Goal: Task Accomplishment & Management: Complete application form

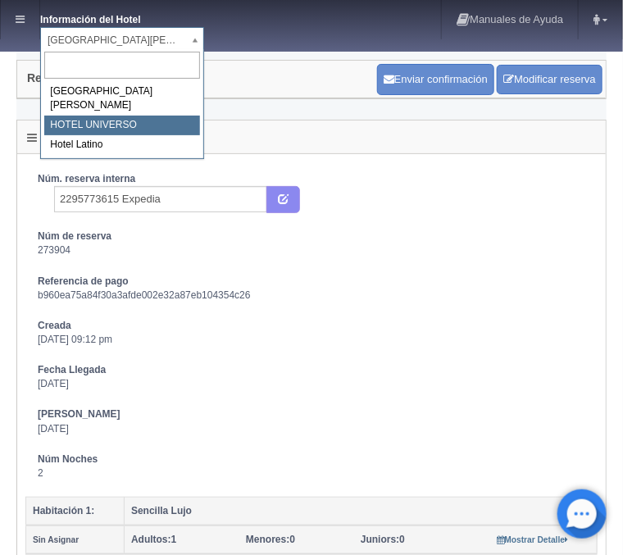
select select "358"
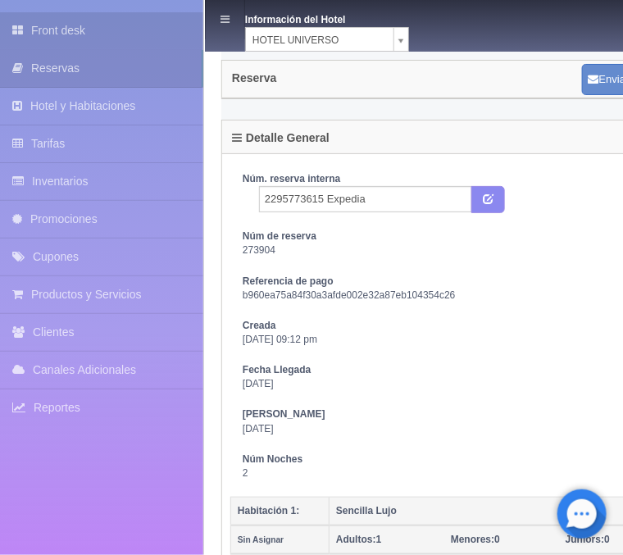
click at [39, 28] on link "Front desk" at bounding box center [101, 30] width 203 height 37
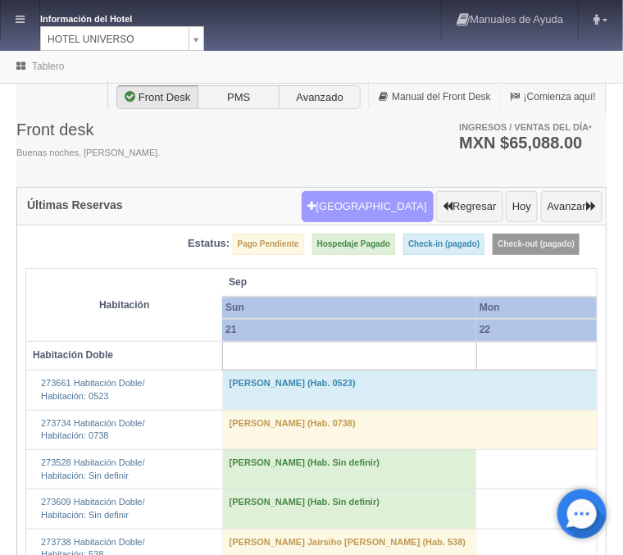
click at [361, 203] on button "Nueva Reserva" at bounding box center [368, 206] width 132 height 31
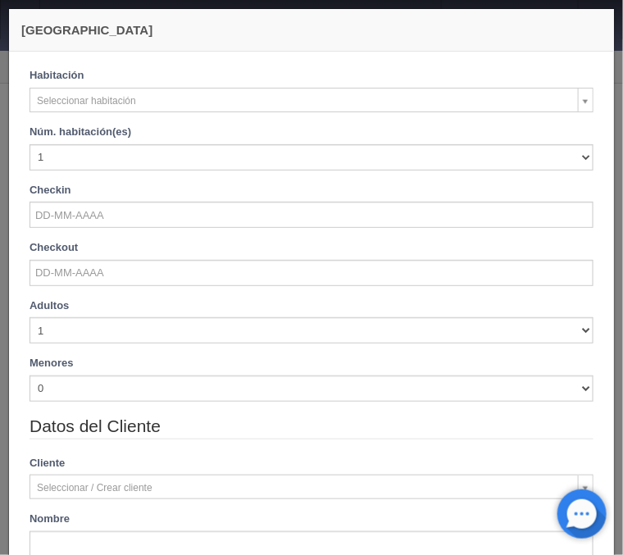
checkbox input "false"
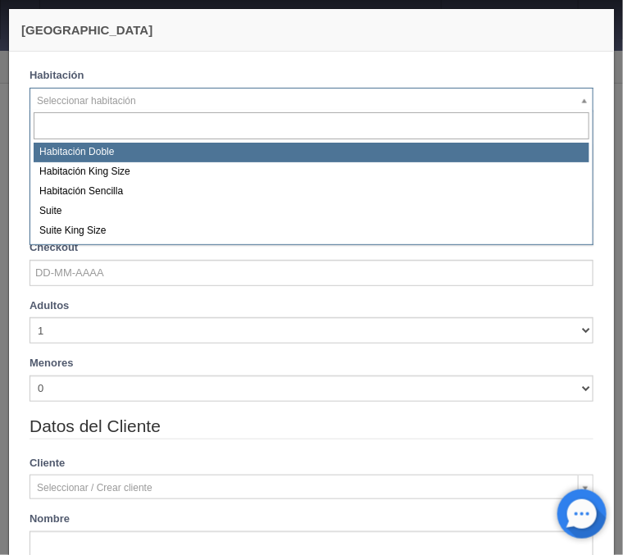
select select "583"
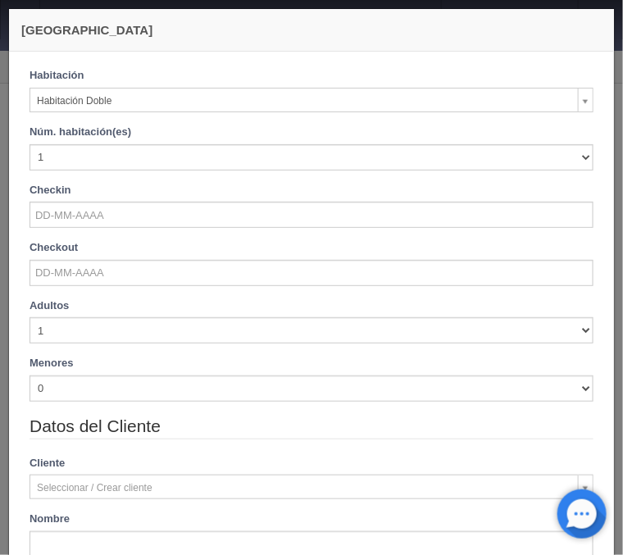
checkbox input "false"
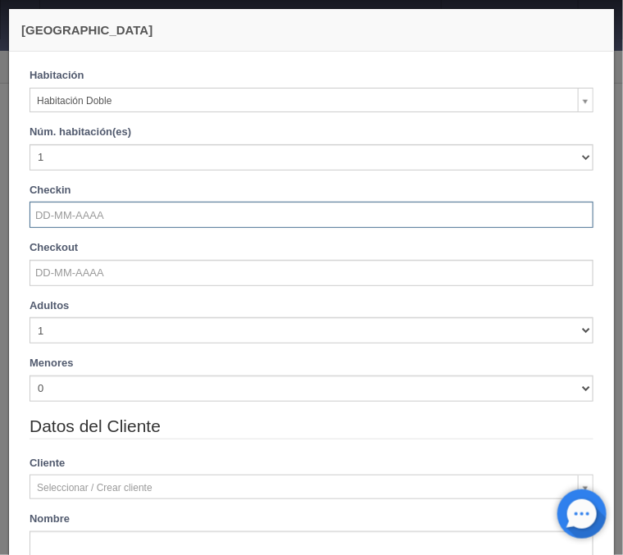
click at [74, 212] on input "text" at bounding box center [312, 215] width 564 height 26
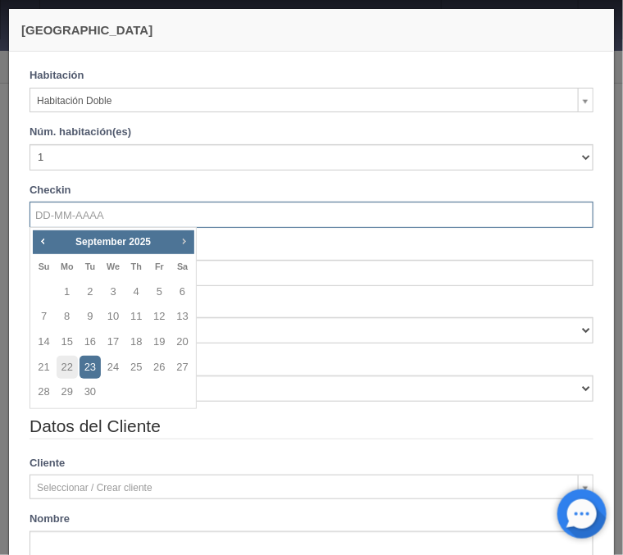
click at [180, 244] on span "Next" at bounding box center [183, 241] width 13 height 13
click at [117, 289] on link "1" at bounding box center [113, 292] width 21 height 24
type input "01-10-2025"
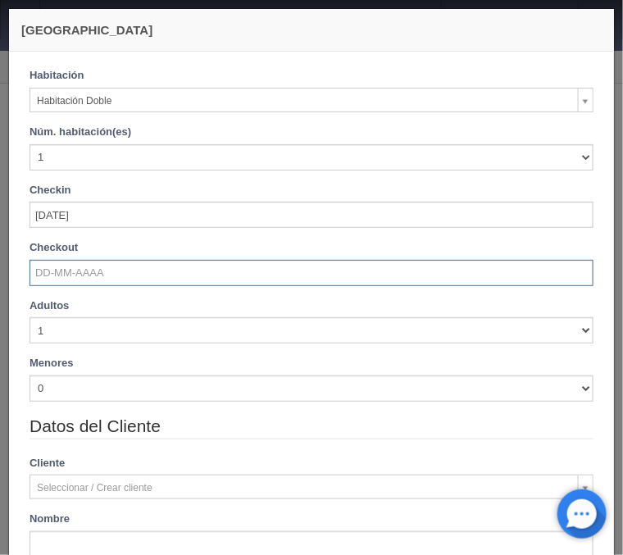
click at [93, 266] on input "text" at bounding box center [312, 273] width 564 height 26
checkbox input "false"
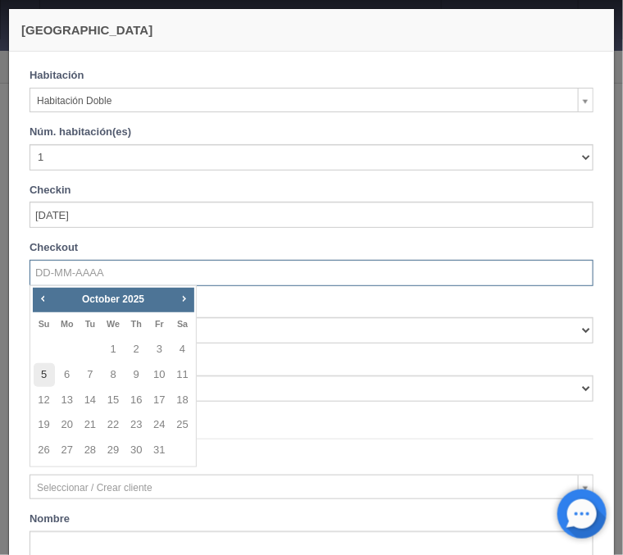
click at [46, 374] on link "5" at bounding box center [44, 375] width 21 height 24
type input "05-10-2025"
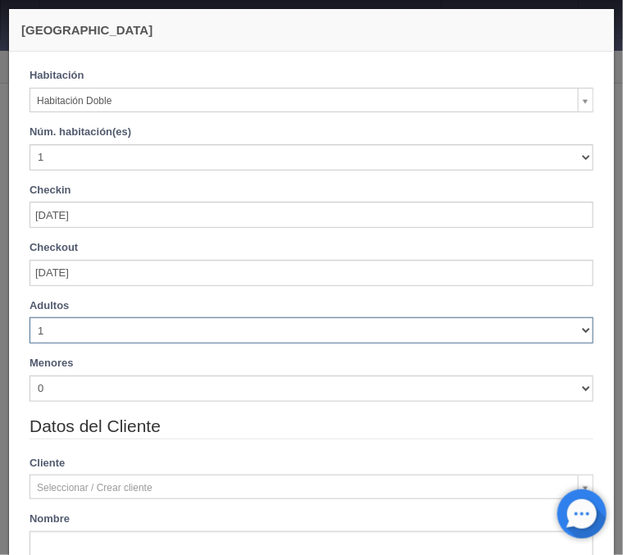
click at [30, 317] on select "1 2 3 4 5 6 7 8 9 10" at bounding box center [312, 330] width 564 height 26
checkbox input "false"
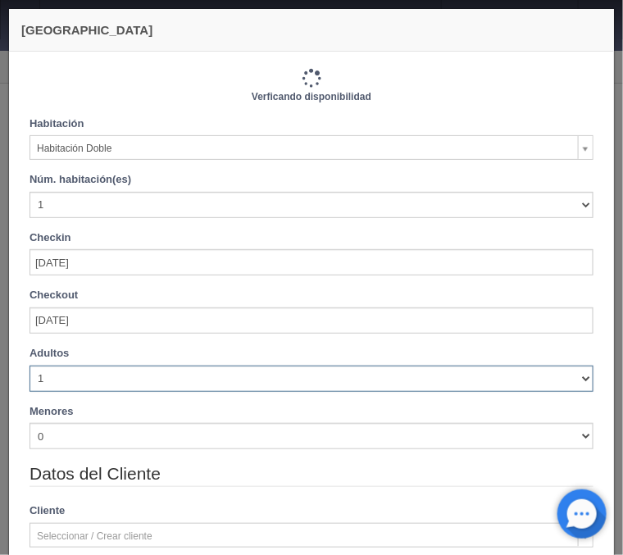
select select "3"
click option "3" at bounding box center [0, 0] width 0 height 0
type input "4120.00"
checkbox input "false"
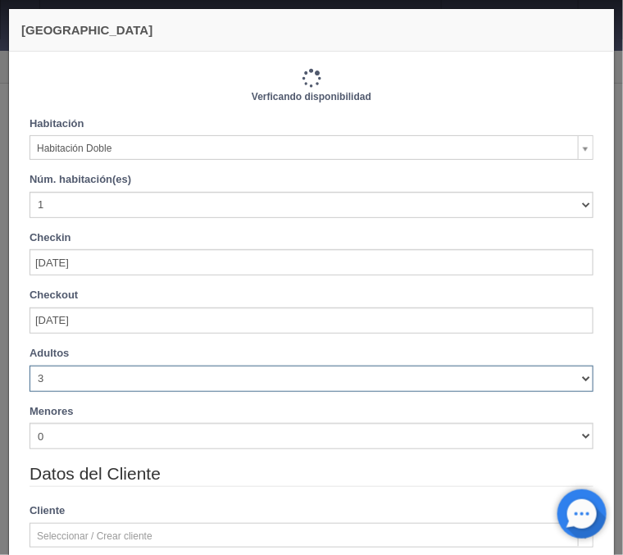
type input "4440.00"
checkbox input "false"
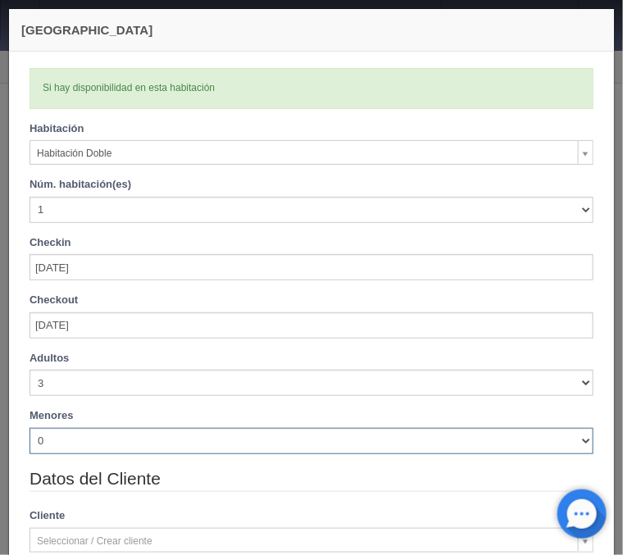
click at [30, 428] on select "0 1 2 3 4 5 6 7 8 9 10" at bounding box center [312, 441] width 564 height 26
select select "1"
click option "1" at bounding box center [0, 0] width 0 height 0
checkbox input "false"
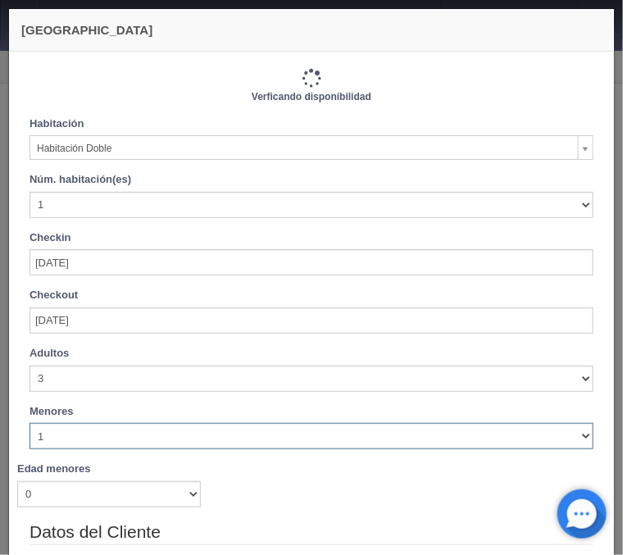
type input "4440.00"
checkbox input "false"
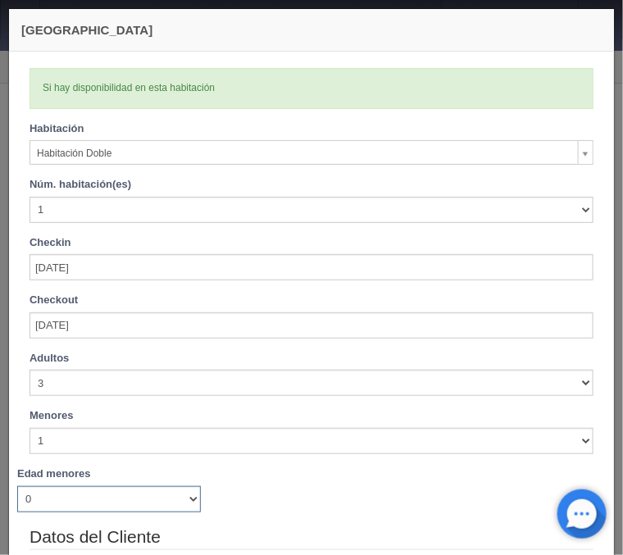
click at [17, 486] on select "0 1 2 3 4 5 6 7 8 9 10 11 12 13 14 15 16 17 18" at bounding box center [109, 499] width 184 height 26
select select "5"
click option "5" at bounding box center [0, 0] width 0 height 0
checkbox input "false"
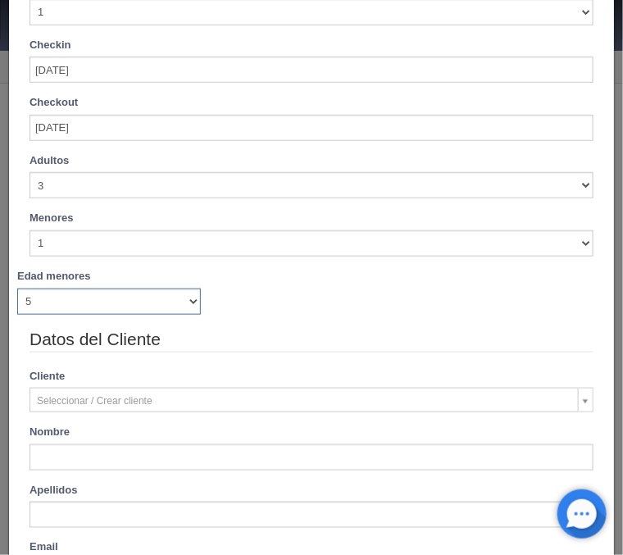
type input "4440.00"
checkbox input "false"
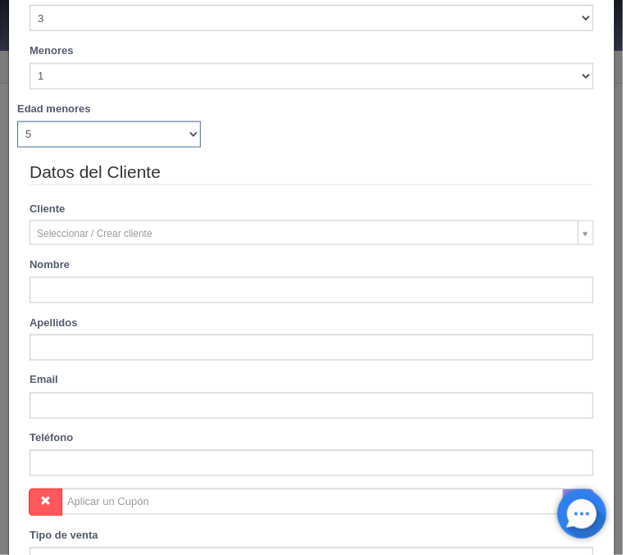
scroll to position [467, 0]
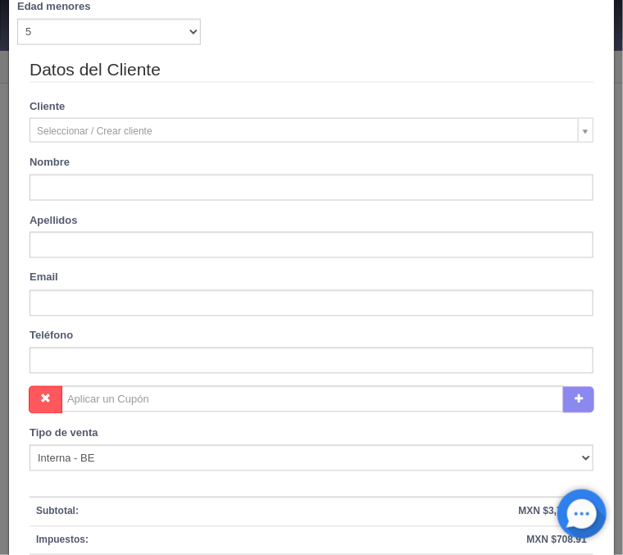
type input "Cindy"
type input "GONZALEZ"
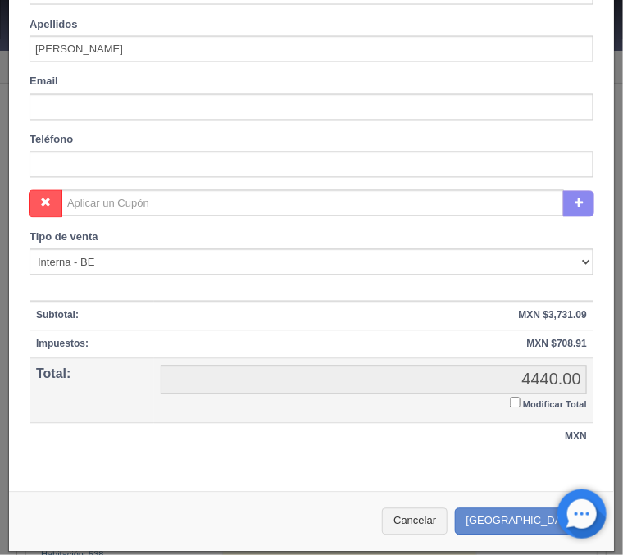
scroll to position [668, 0]
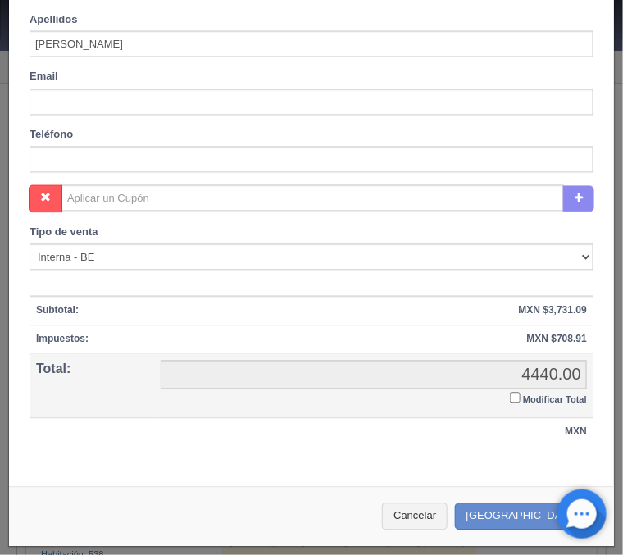
click at [513, 394] on input "Modificar Total" at bounding box center [515, 398] width 11 height 11
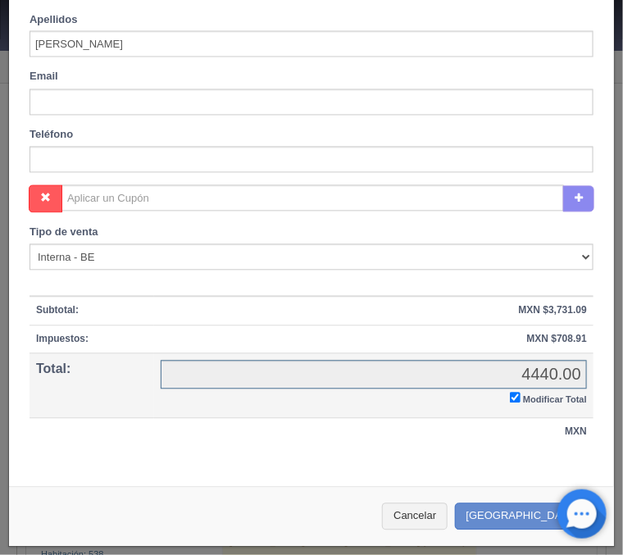
checkbox input "true"
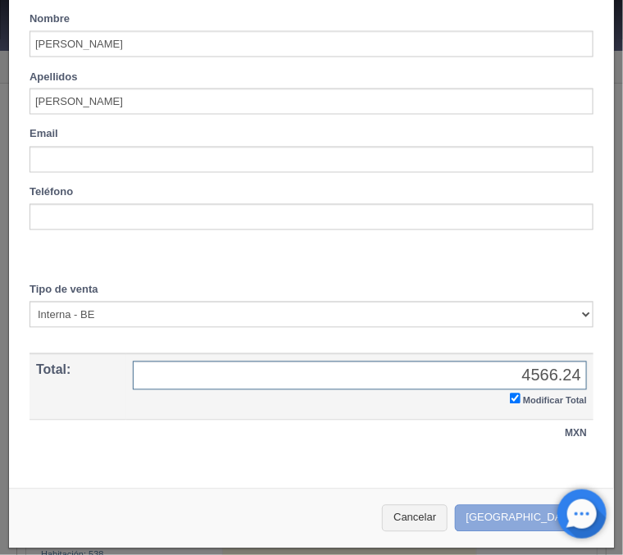
type input "4566.24"
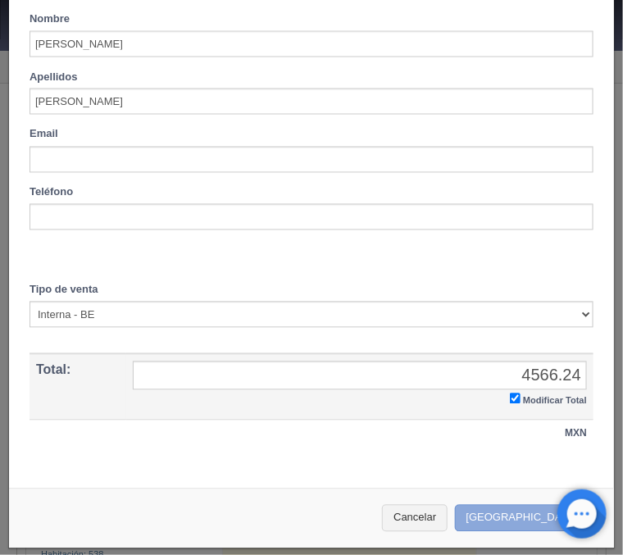
click at [531, 518] on button "Crear Reserva" at bounding box center [526, 518] width 143 height 27
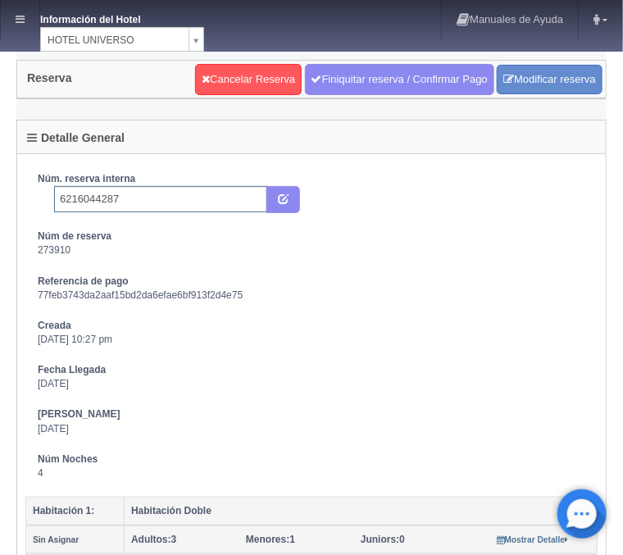
click at [138, 195] on input "6216044287" at bounding box center [160, 199] width 213 height 26
type input "6216044287 Booking"
click at [284, 199] on icon "submit" at bounding box center [283, 198] width 11 height 11
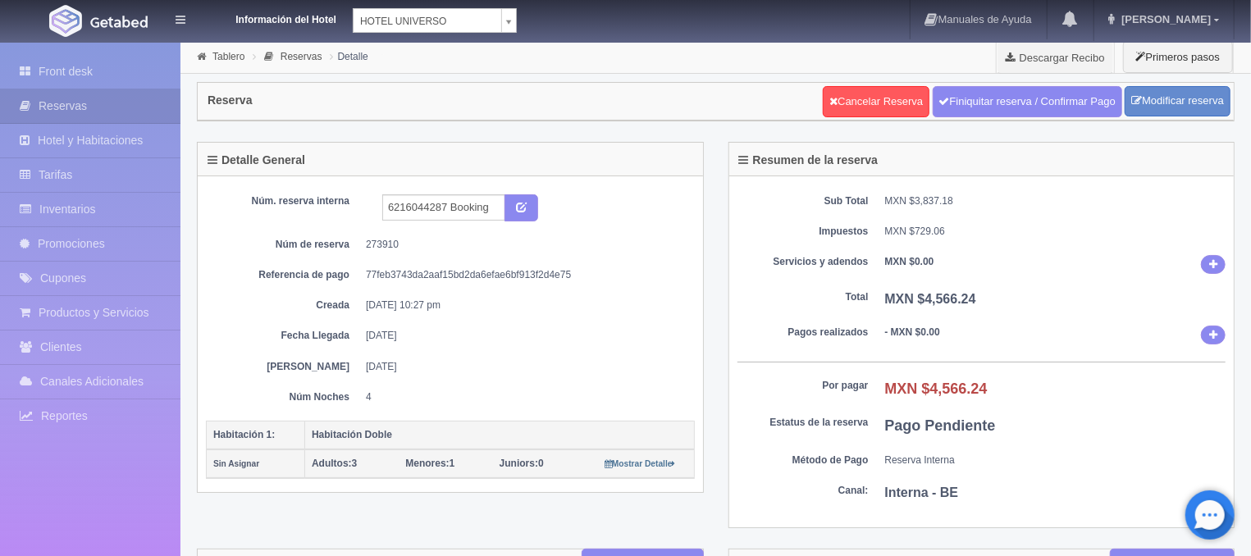
drag, startPoint x: 61, startPoint y: 62, endPoint x: 92, endPoint y: 53, distance: 32.4
click at [61, 63] on link "Front desk" at bounding box center [90, 72] width 180 height 34
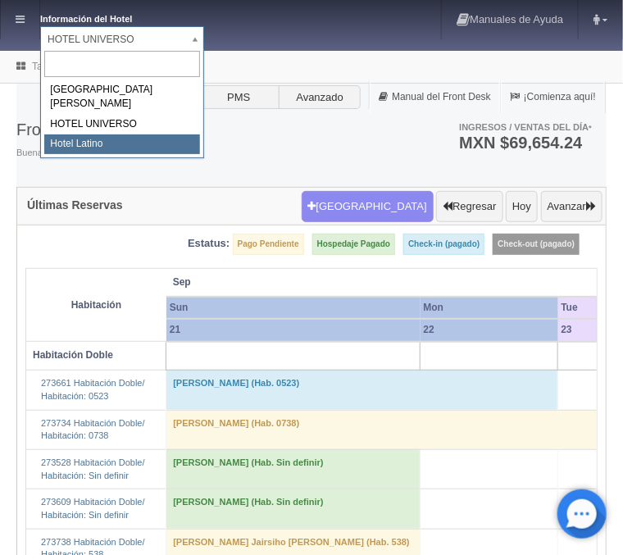
select select "625"
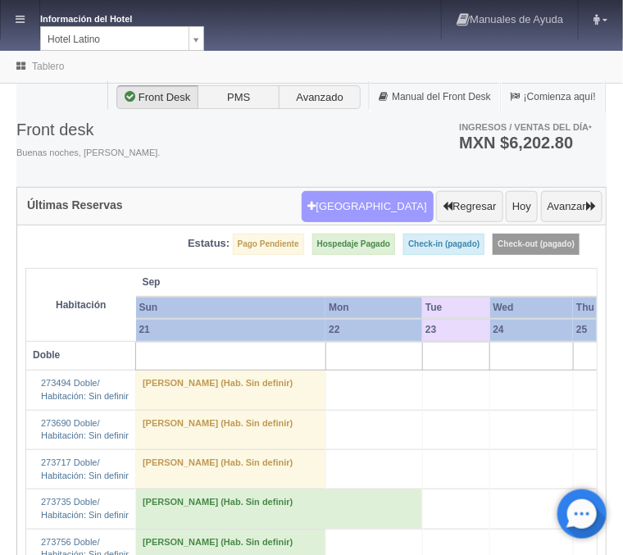
click at [399, 194] on button "Nueva Reserva" at bounding box center [368, 206] width 132 height 31
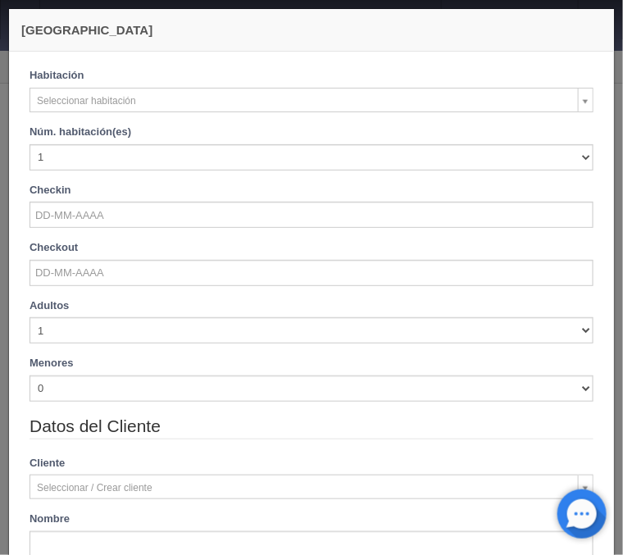
checkbox input "false"
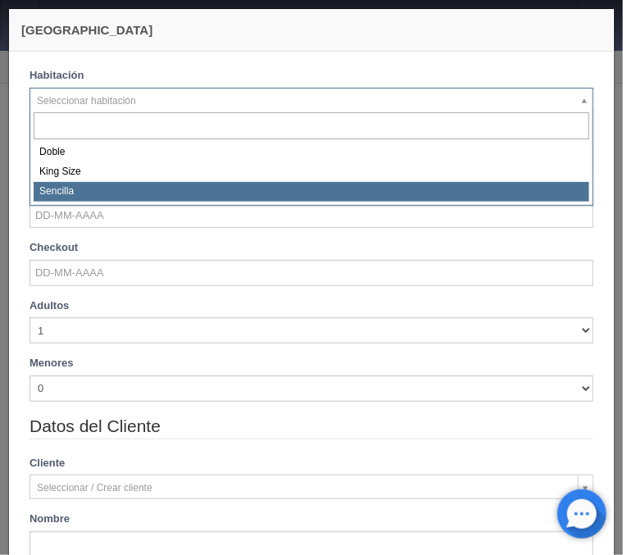
select select "2158"
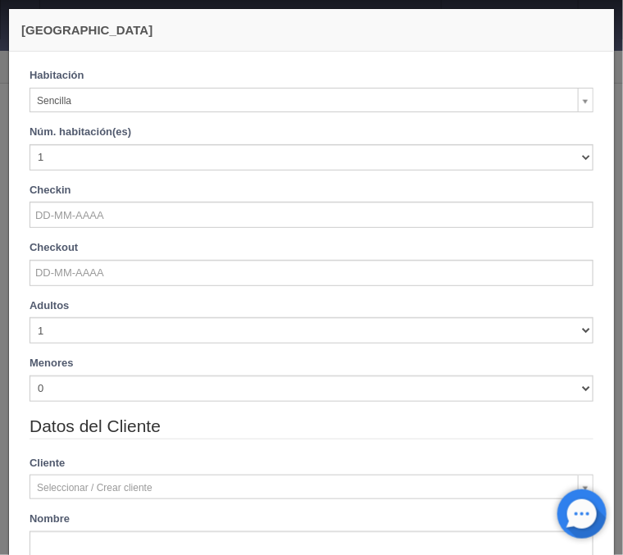
checkbox input "false"
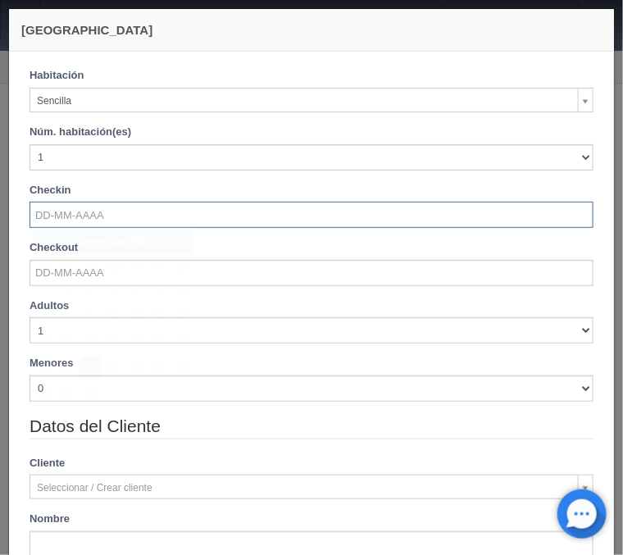
click at [74, 215] on input "text" at bounding box center [312, 215] width 564 height 26
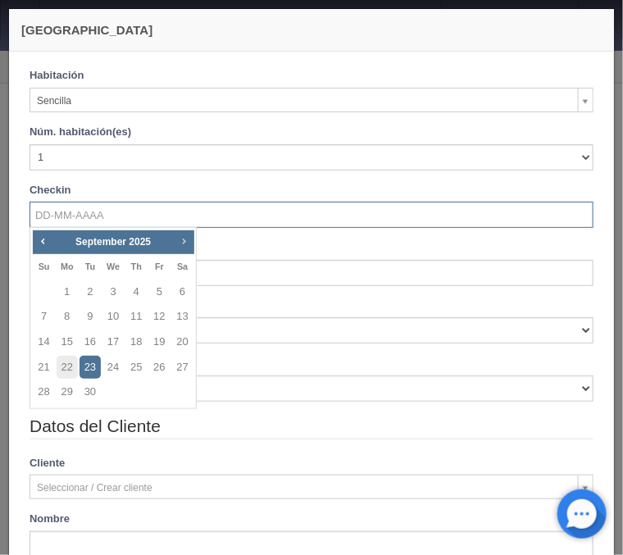
click at [181, 242] on span "Next" at bounding box center [183, 241] width 13 height 13
click at [91, 340] on link "14" at bounding box center [90, 342] width 21 height 24
type input "14-10-2025"
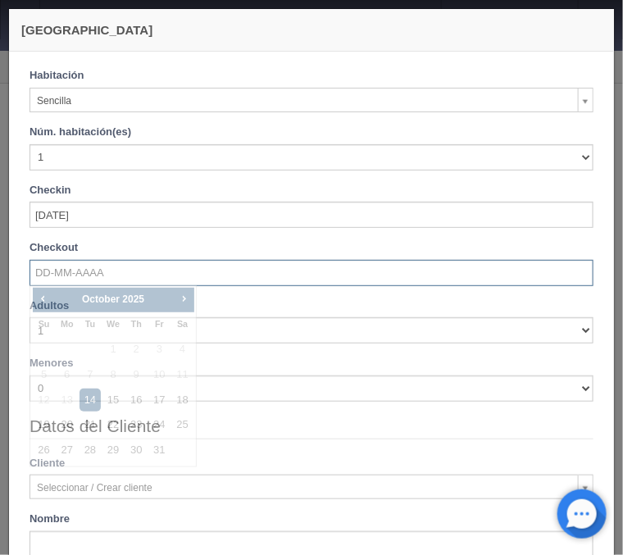
click at [80, 271] on input "text" at bounding box center [312, 273] width 564 height 26
checkbox input "false"
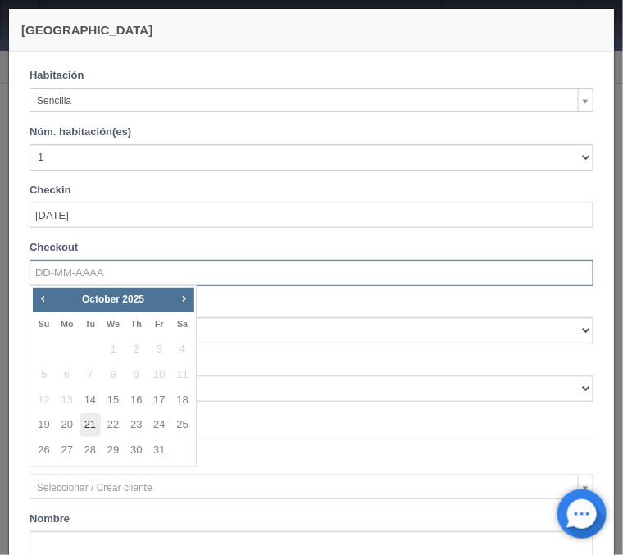
click at [91, 424] on link "21" at bounding box center [90, 425] width 21 height 24
type input "21-10-2025"
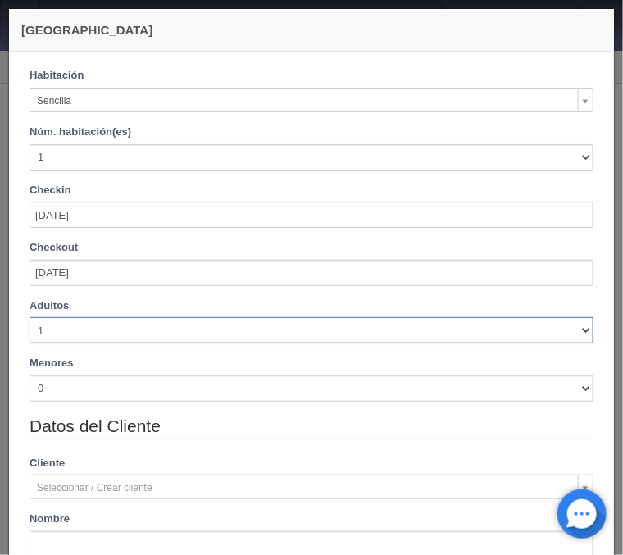
click at [30, 317] on select "1 2 3 4 5 6 7 8 9 10" at bounding box center [312, 330] width 564 height 26
checkbox input "false"
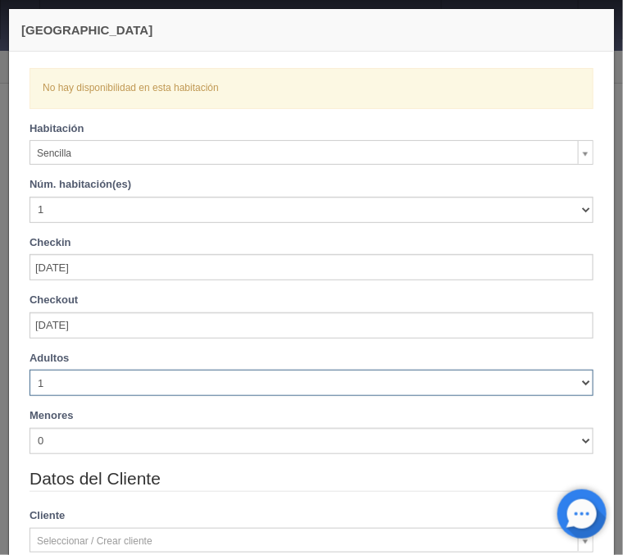
select select "2"
click option "2" at bounding box center [0, 0] width 0 height 0
checkbox input "false"
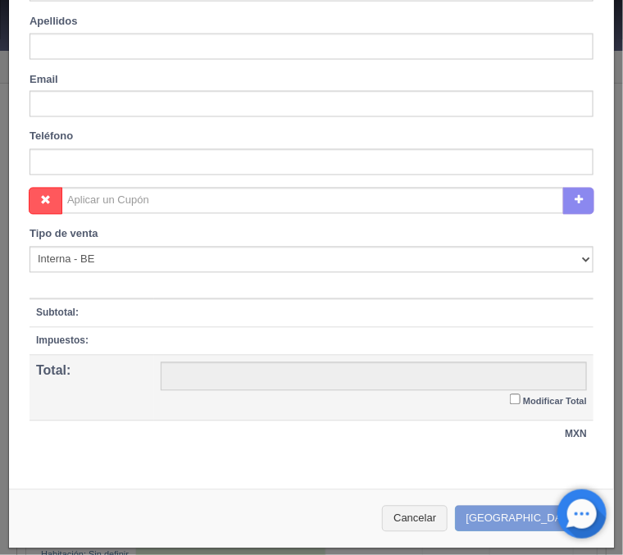
scroll to position [610, 0]
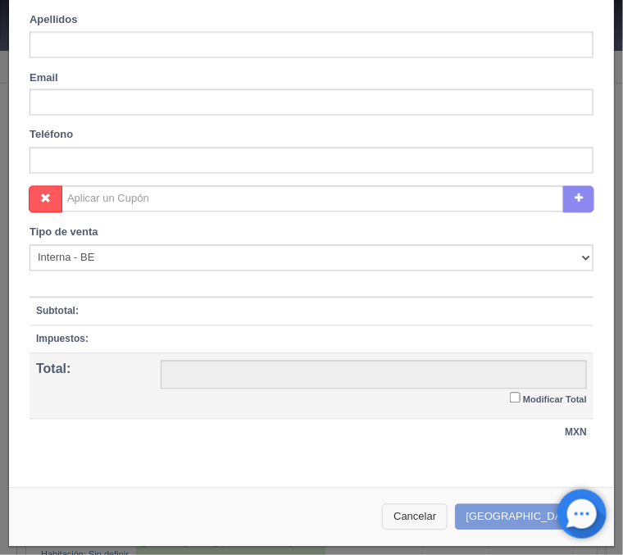
click at [442, 505] on button "Cancelar" at bounding box center [415, 517] width 66 height 27
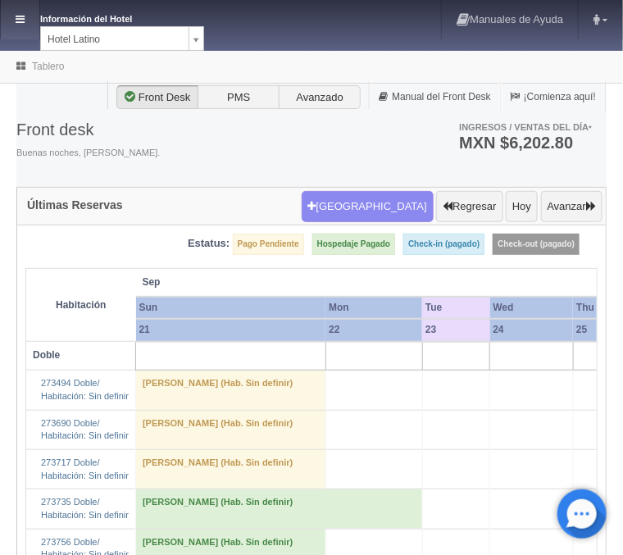
click at [11, 22] on link at bounding box center [20, 19] width 39 height 39
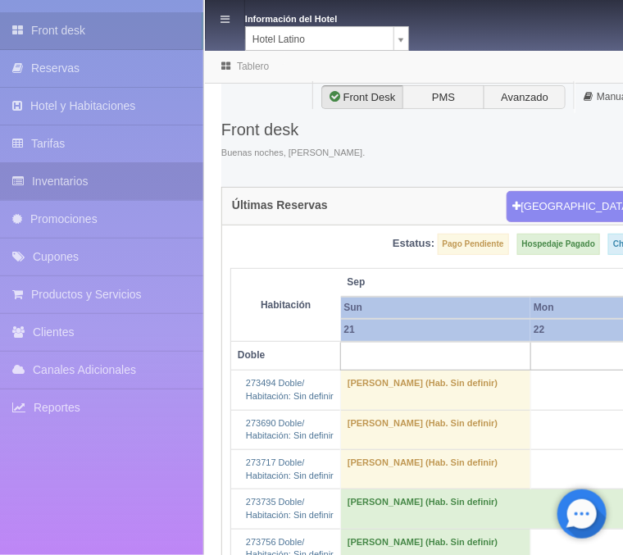
click at [63, 182] on link "Inventarios" at bounding box center [101, 181] width 203 height 37
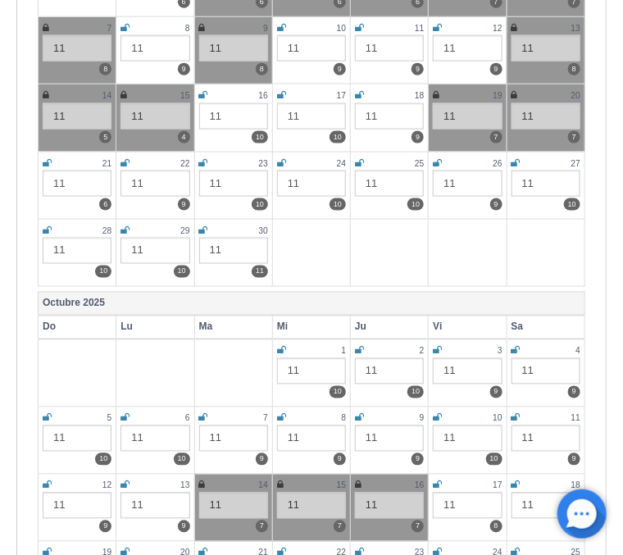
scroll to position [527, 0]
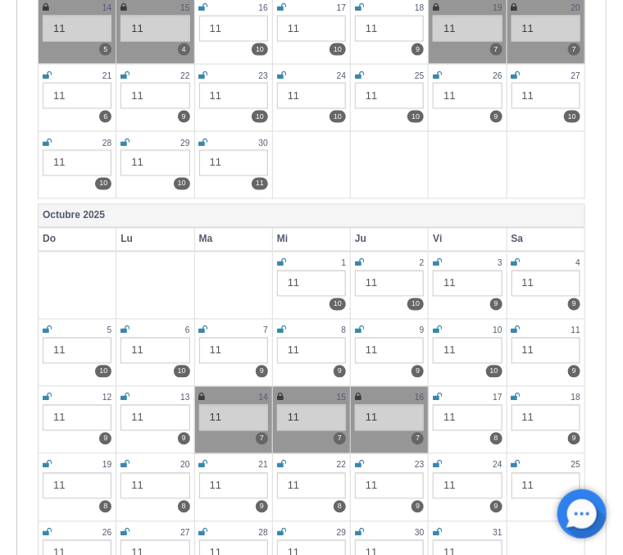
click at [204, 399] on icon at bounding box center [202, 398] width 7 height 10
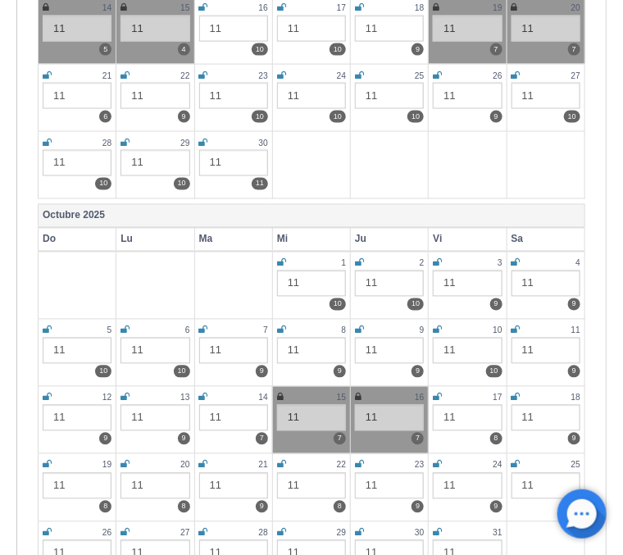
click at [278, 393] on icon at bounding box center [280, 398] width 7 height 10
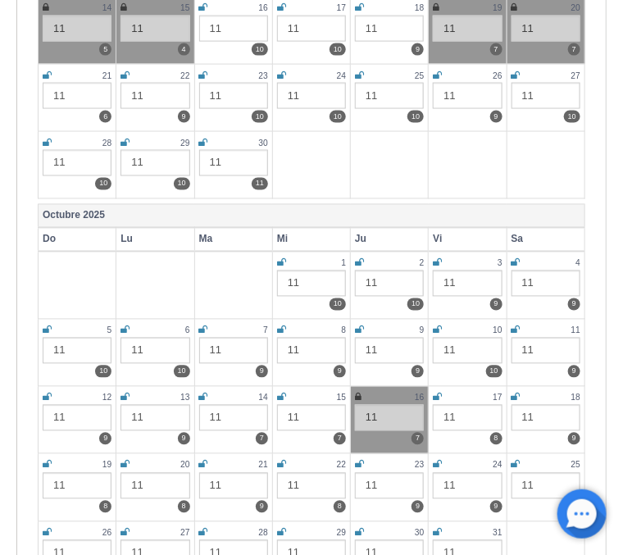
click at [363, 393] on div "16" at bounding box center [389, 398] width 69 height 14
click at [356, 399] on icon at bounding box center [358, 398] width 7 height 10
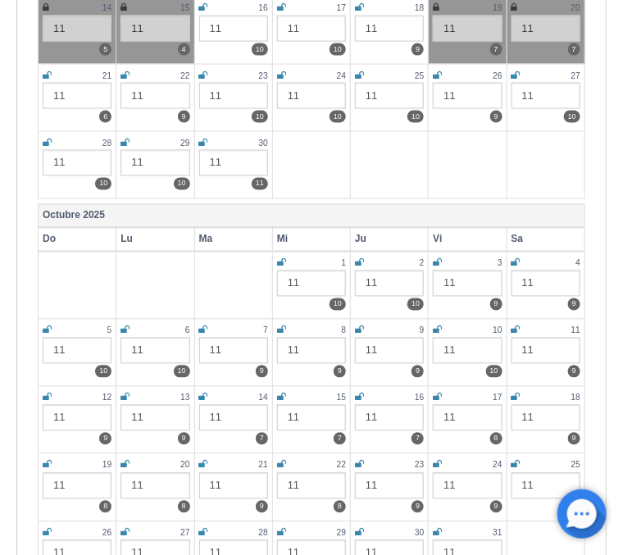
scroll to position [0, 0]
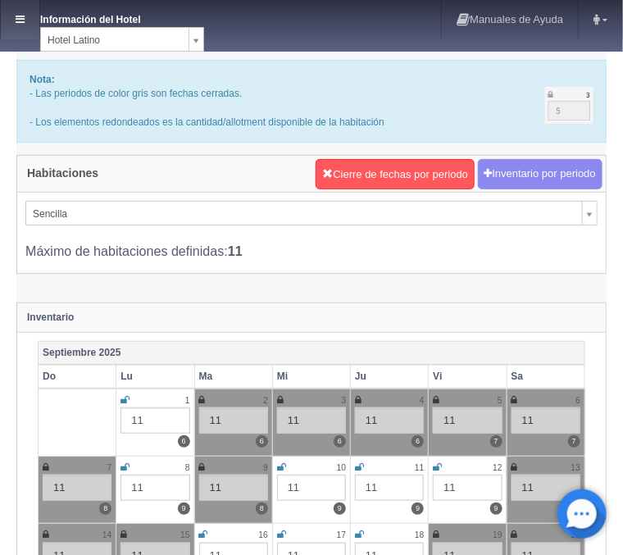
click at [29, 22] on link at bounding box center [20, 19] width 39 height 39
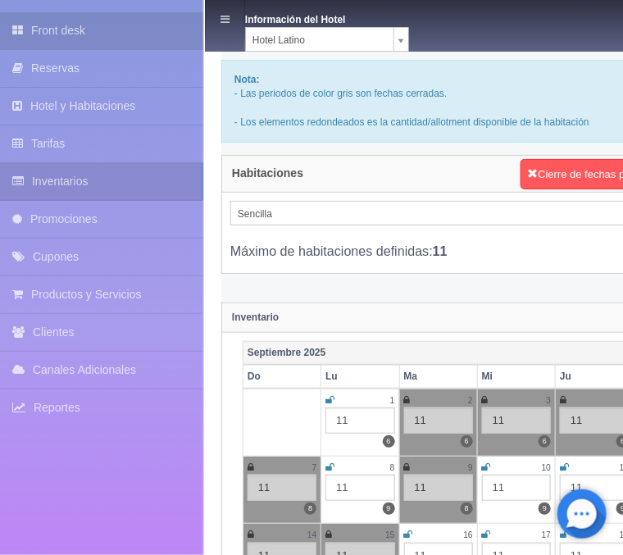
click at [103, 22] on link "Front desk" at bounding box center [101, 30] width 203 height 37
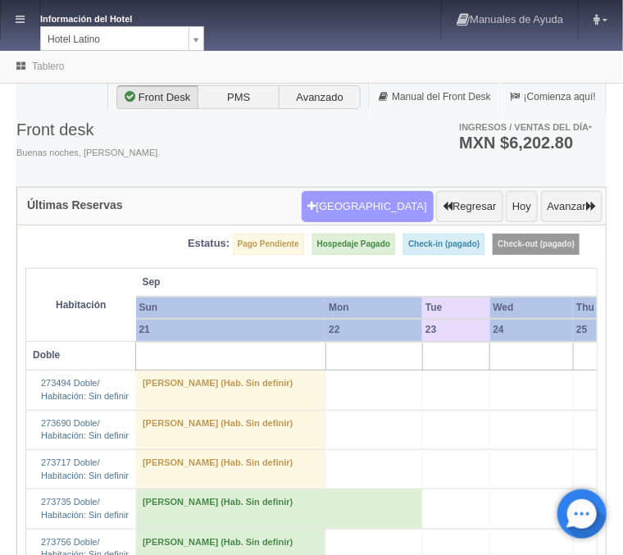
click at [382, 212] on button "[GEOGRAPHIC_DATA]" at bounding box center [368, 206] width 132 height 31
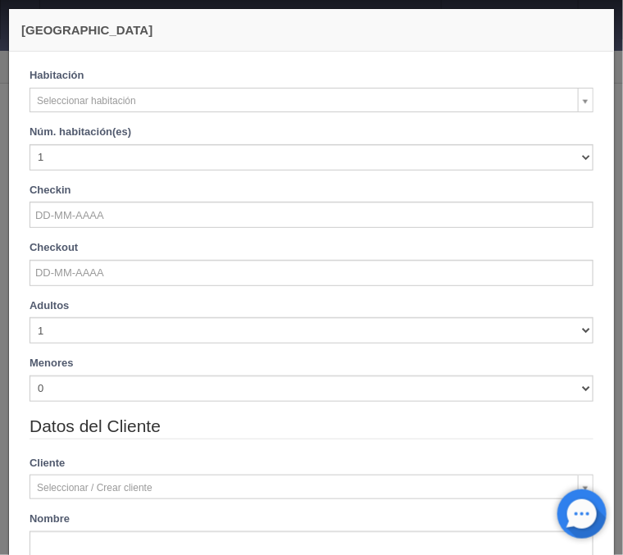
checkbox input "false"
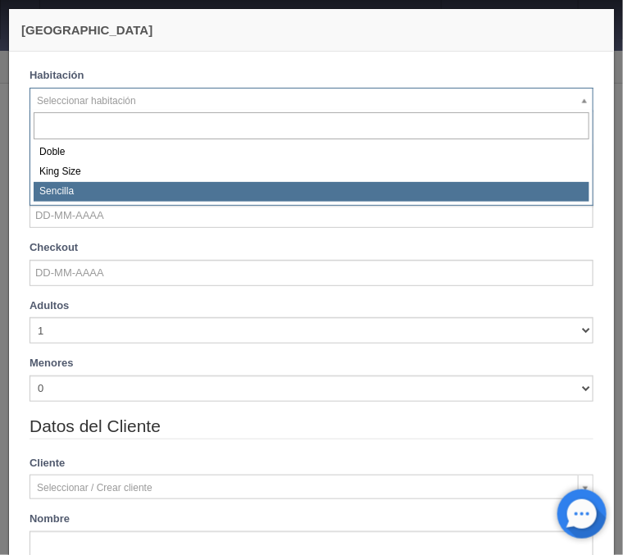
select select "2158"
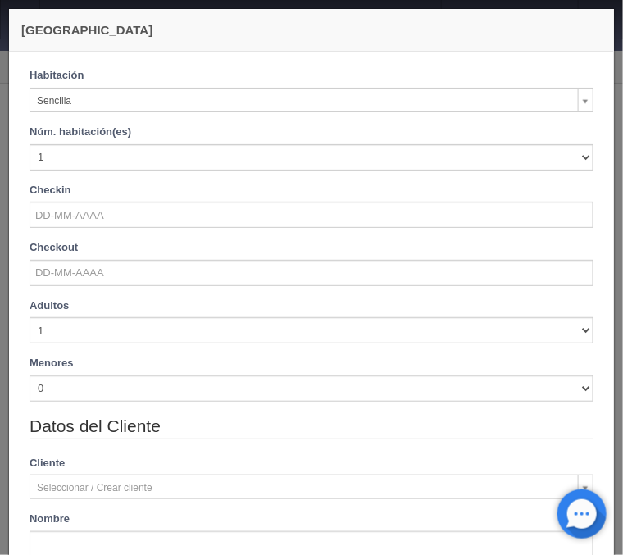
checkbox input "false"
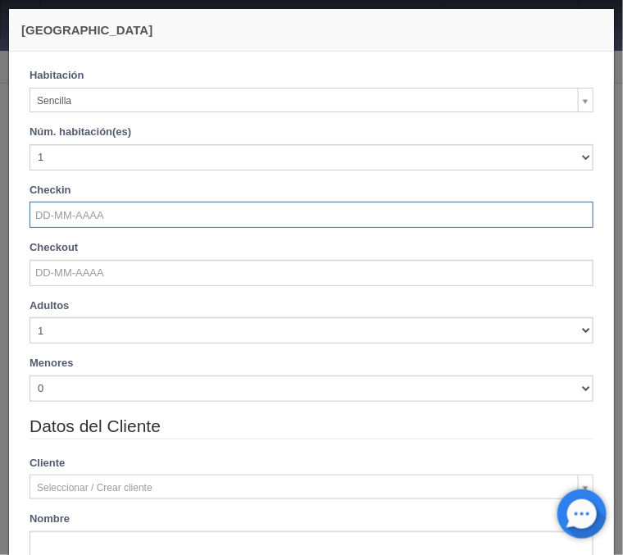
click at [71, 225] on input "text" at bounding box center [312, 215] width 564 height 26
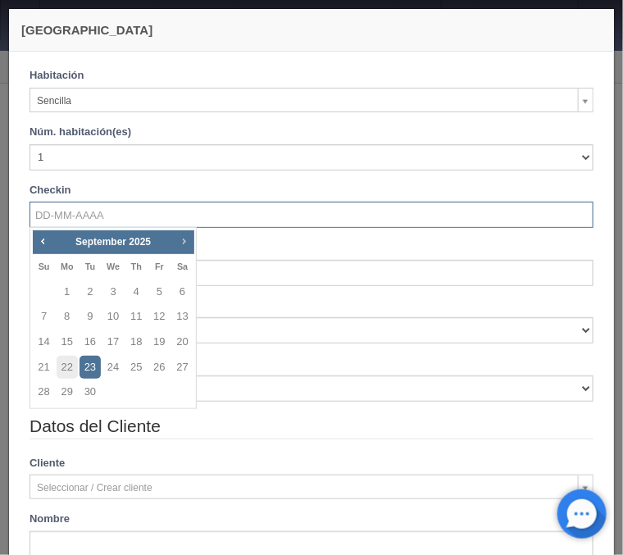
click at [185, 239] on span "Next" at bounding box center [183, 241] width 13 height 13
click at [85, 346] on link "14" at bounding box center [90, 342] width 21 height 24
type input "14-10-2025"
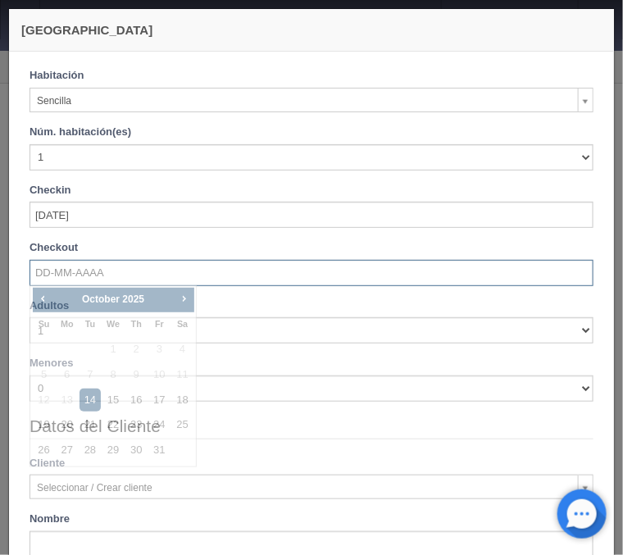
click at [64, 280] on input "text" at bounding box center [312, 273] width 564 height 26
checkbox input "false"
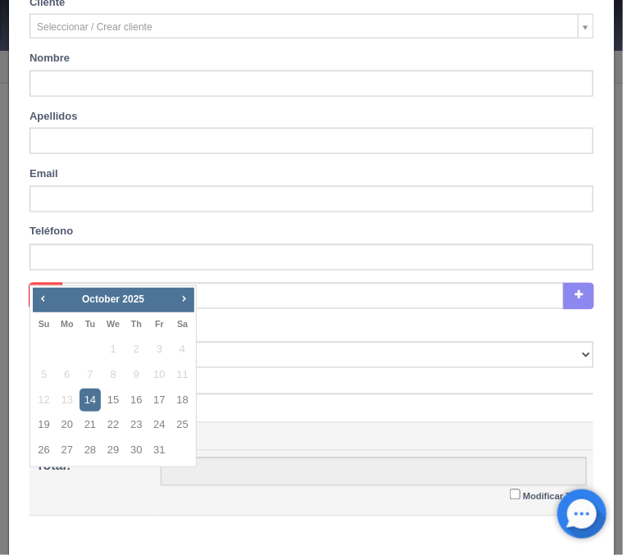
scroll to position [558, 0]
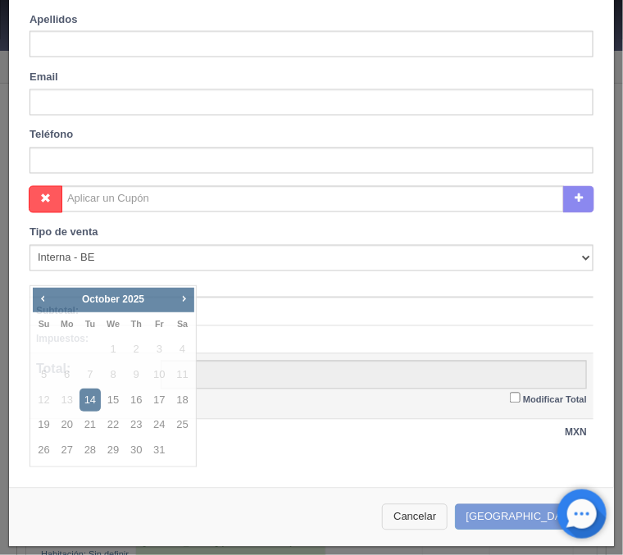
click at [439, 517] on button "Cancelar" at bounding box center [415, 517] width 66 height 27
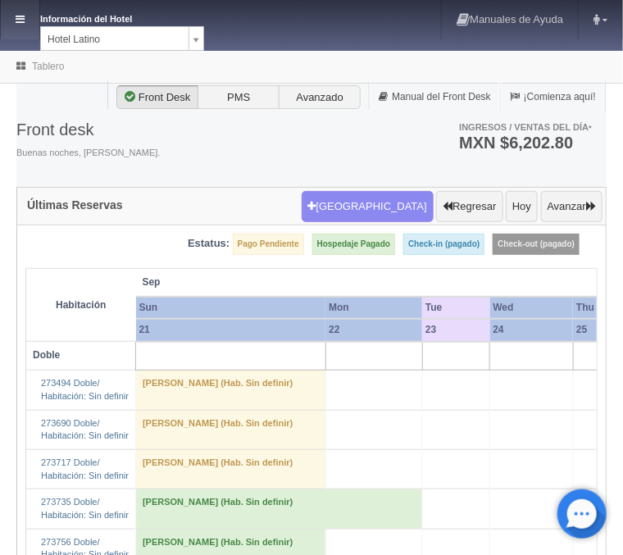
click at [23, 25] on link at bounding box center [20, 19] width 39 height 39
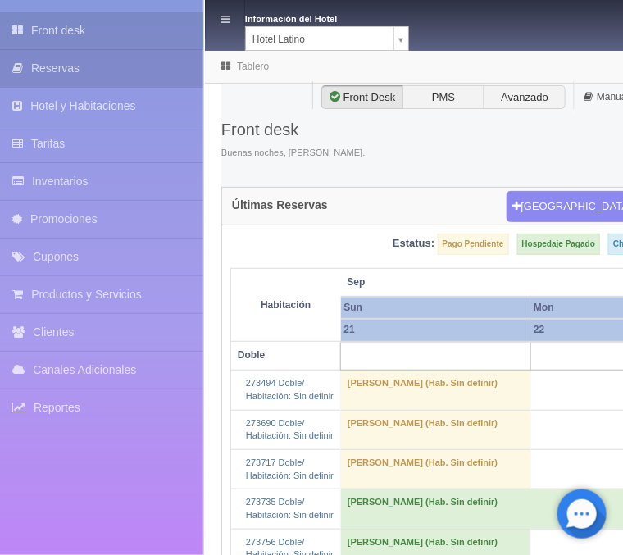
click at [53, 66] on link "Reservas" at bounding box center [101, 68] width 203 height 37
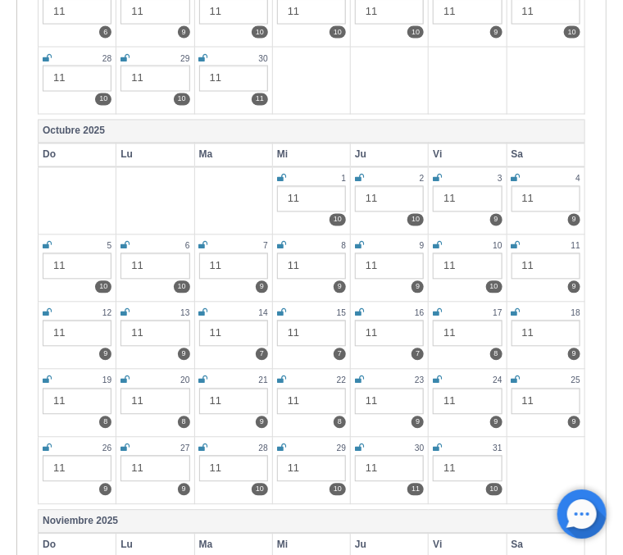
scroll to position [615, 0]
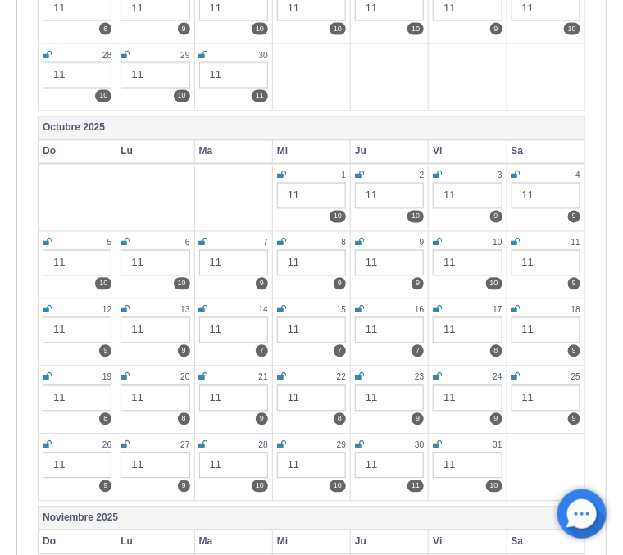
click at [204, 309] on icon at bounding box center [203, 310] width 9 height 10
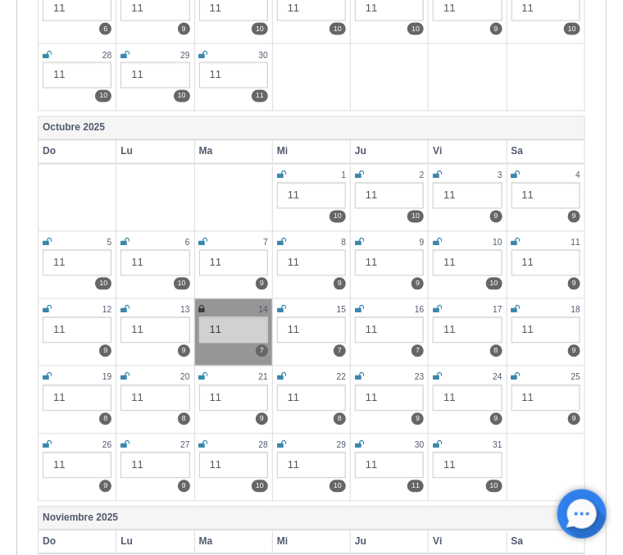
click at [278, 308] on icon at bounding box center [281, 310] width 9 height 10
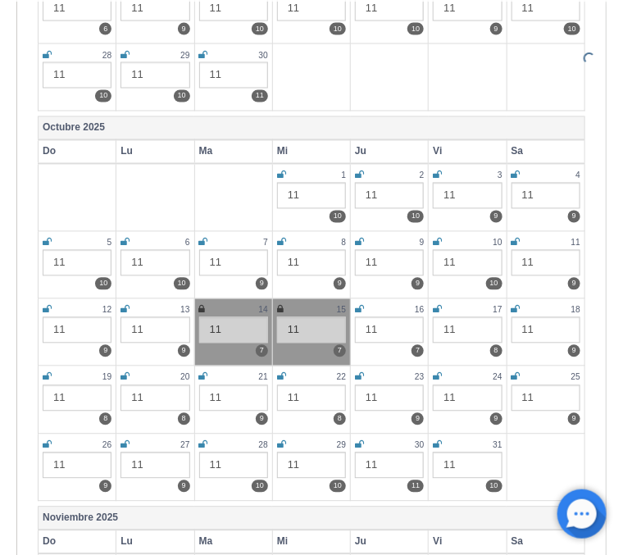
click at [358, 307] on icon at bounding box center [359, 310] width 9 height 10
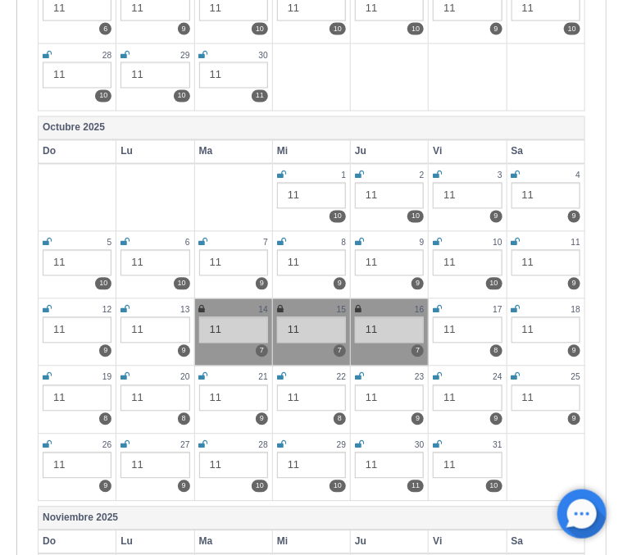
scroll to position [0, 0]
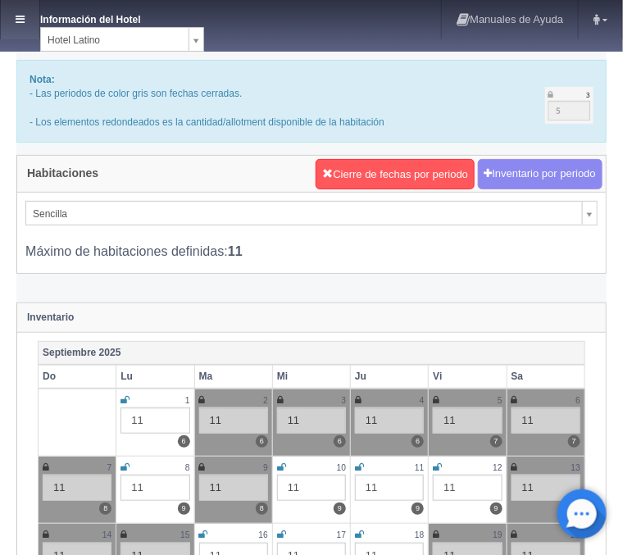
click at [21, 22] on icon at bounding box center [20, 19] width 9 height 11
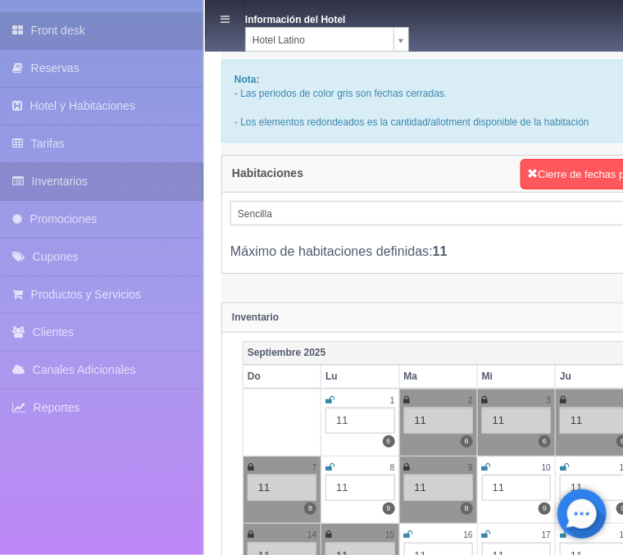
click at [61, 39] on link "Front desk" at bounding box center [101, 30] width 203 height 37
